Goal: Check status: Check status

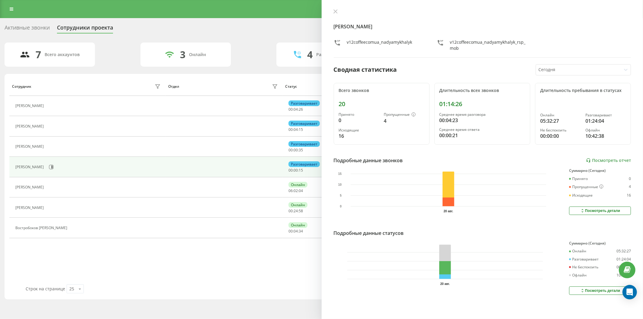
click at [373, 289] on div "20 авг." at bounding box center [445, 268] width 223 height 54
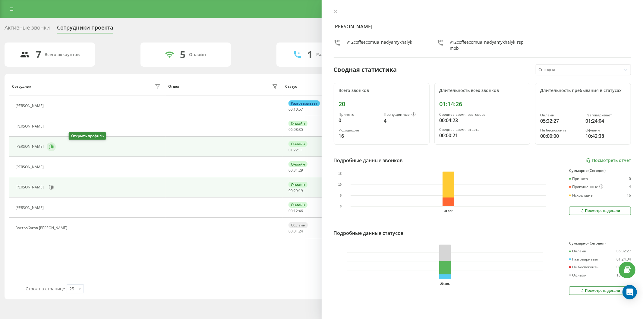
click at [54, 146] on icon at bounding box center [51, 146] width 5 height 5
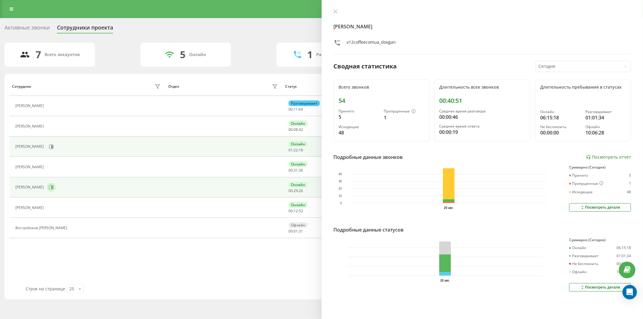
click at [56, 188] on button at bounding box center [51, 187] width 9 height 9
